Goal: Transaction & Acquisition: Obtain resource

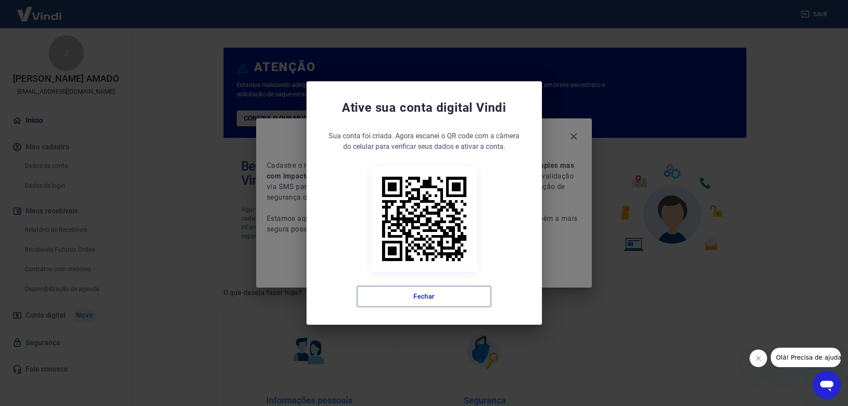
click at [421, 295] on button "Fechar" at bounding box center [424, 296] width 134 height 21
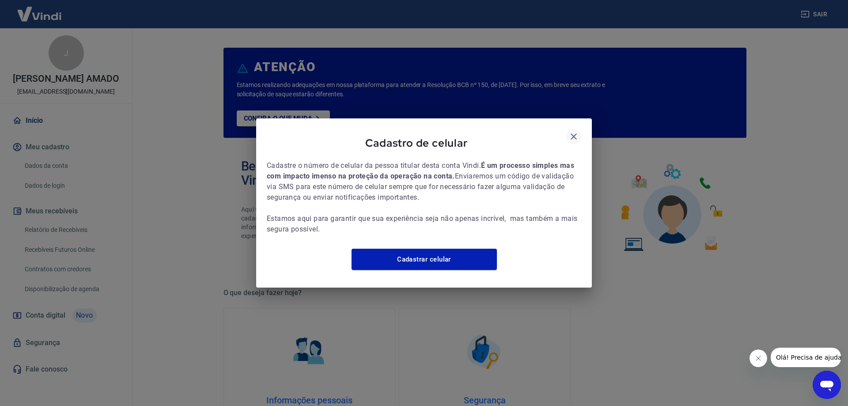
click at [574, 132] on icon "button" at bounding box center [573, 136] width 11 height 11
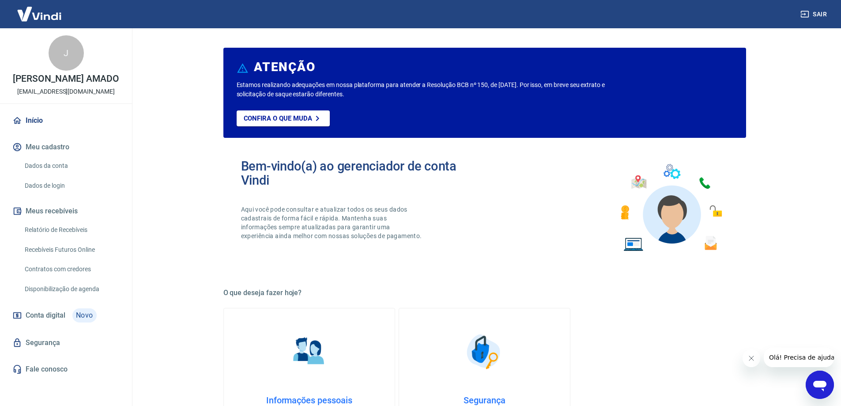
click at [38, 229] on link "Relatório de Recebíveis" at bounding box center [71, 230] width 100 height 18
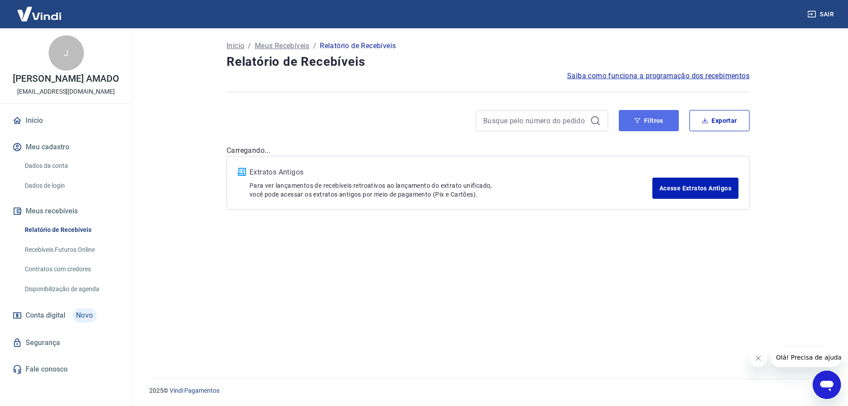
click at [652, 128] on button "Filtros" at bounding box center [649, 120] width 60 height 21
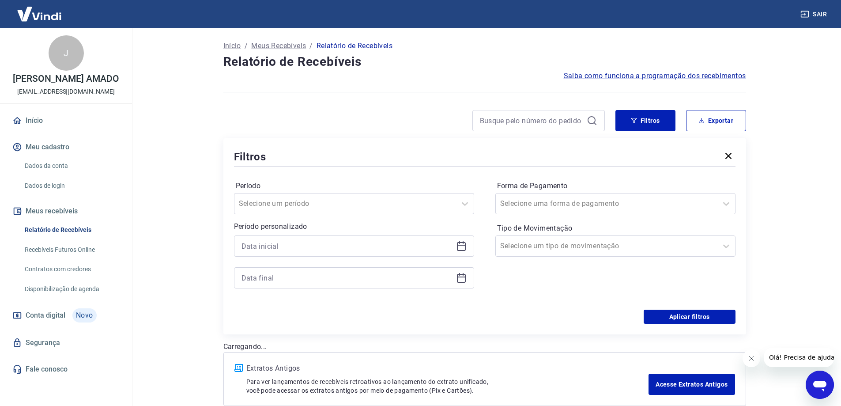
click at [296, 253] on div at bounding box center [354, 245] width 240 height 21
click at [299, 248] on input at bounding box center [347, 245] width 211 height 13
click at [461, 280] on icon at bounding box center [461, 277] width 11 height 11
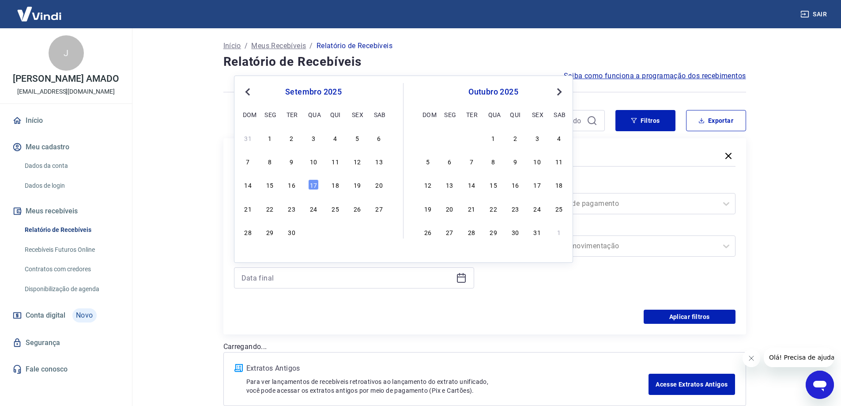
click at [313, 184] on div "17" at bounding box center [313, 184] width 11 height 11
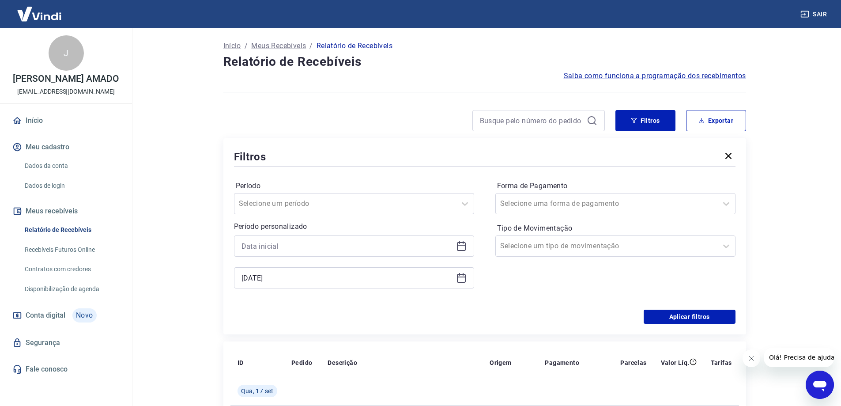
type input "17/09/2025"
click at [457, 248] on icon at bounding box center [461, 246] width 9 height 9
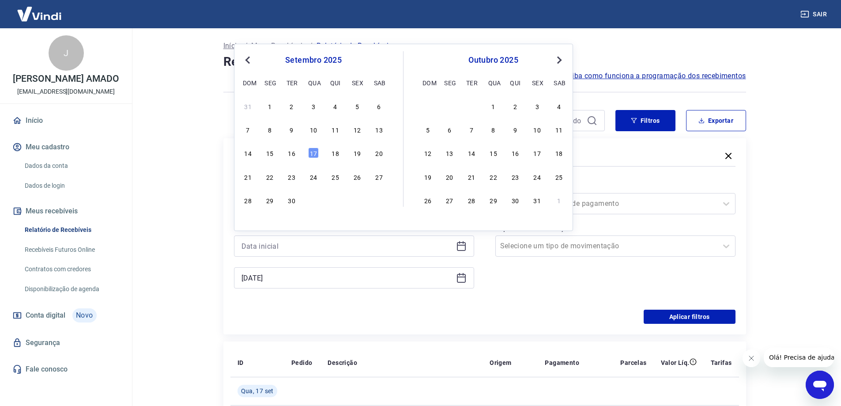
drag, startPoint x: 356, startPoint y: 131, endPoint x: 335, endPoint y: 172, distance: 46.0
click at [356, 131] on div "12" at bounding box center [357, 129] width 11 height 11
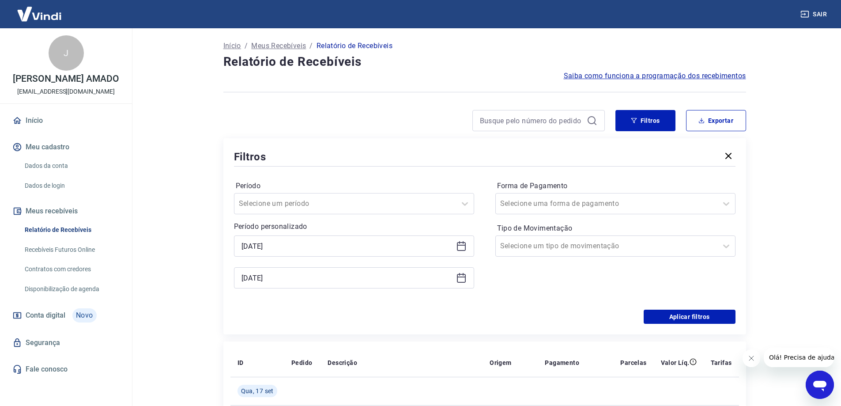
type input "12/09/2025"
click at [359, 324] on div "Filtros Período Selecione um período Período personalizado Selected date: sexta…" at bounding box center [484, 236] width 523 height 196
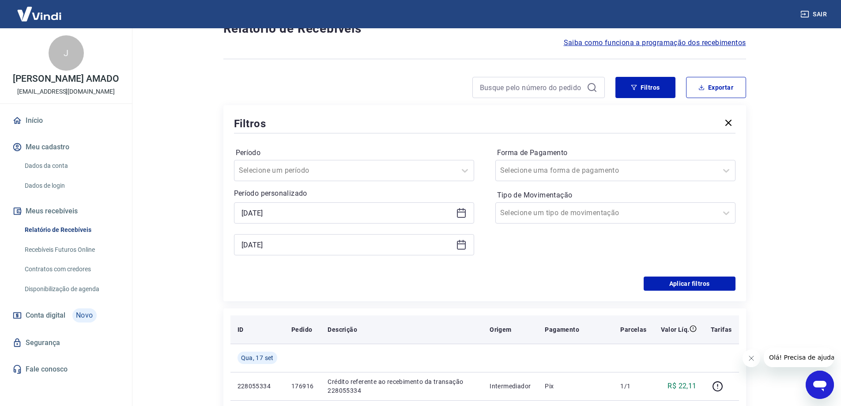
scroll to position [88, 0]
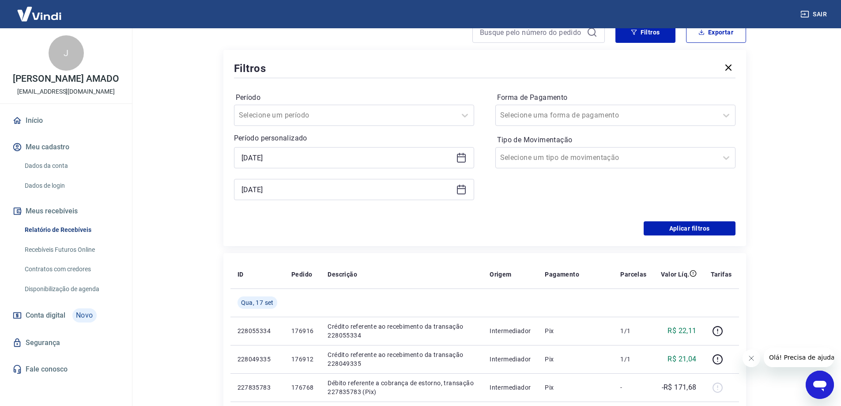
click at [655, 235] on div "Filtros Período Selecione um período Período personalizado Selected date: sexta…" at bounding box center [484, 148] width 523 height 196
click at [660, 231] on button "Aplicar filtros" at bounding box center [690, 228] width 92 height 14
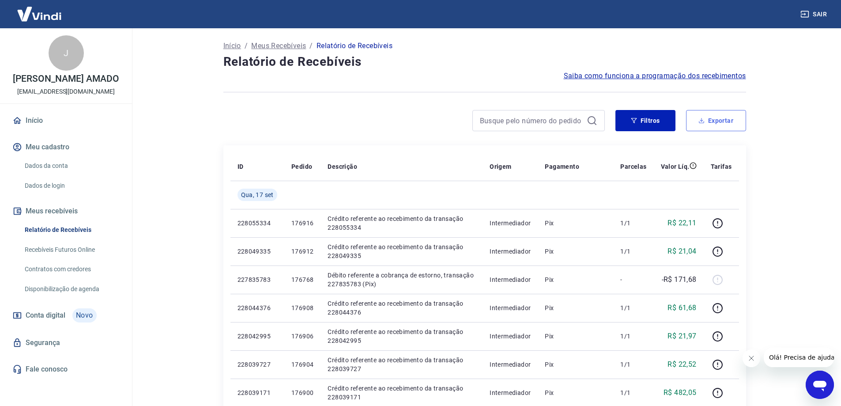
click at [705, 125] on button "Exportar" at bounding box center [716, 120] width 60 height 21
type input "12/09/2025"
type input "17/09/2025"
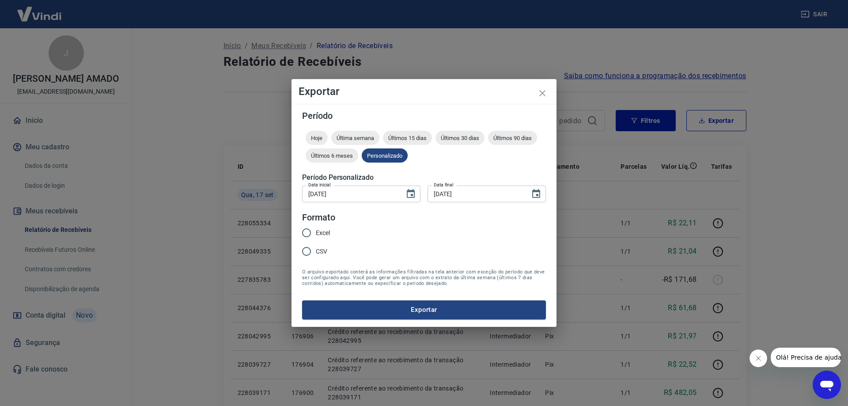
click at [310, 232] on input "Excel" at bounding box center [306, 232] width 19 height 19
radio input "true"
click at [369, 306] on button "Exportar" at bounding box center [424, 309] width 244 height 19
